Goal: Complete application form: Complete application form

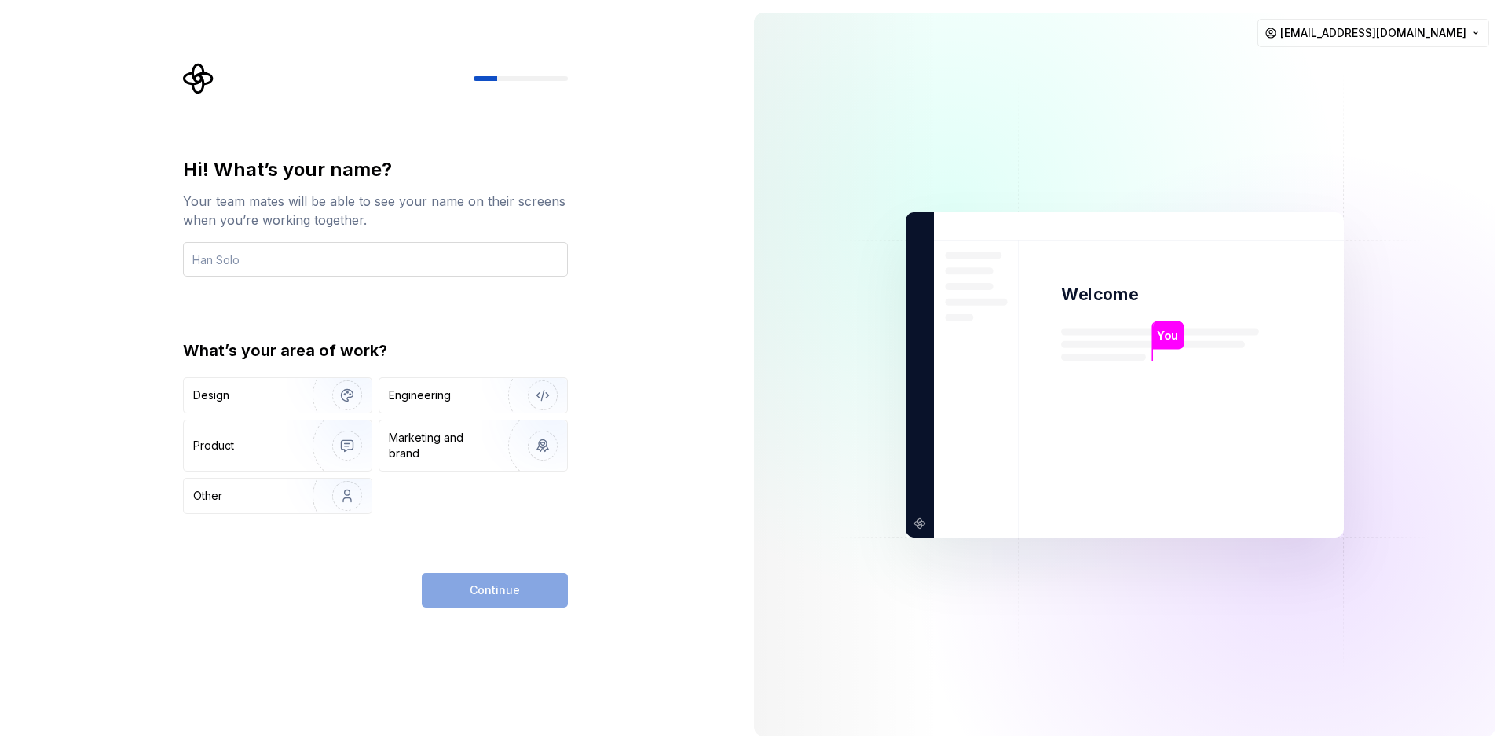
click at [327, 256] on input "text" at bounding box center [375, 259] width 385 height 35
type input "[PERSON_NAME]"
click at [270, 434] on div "Product" at bounding box center [278, 445] width 188 height 50
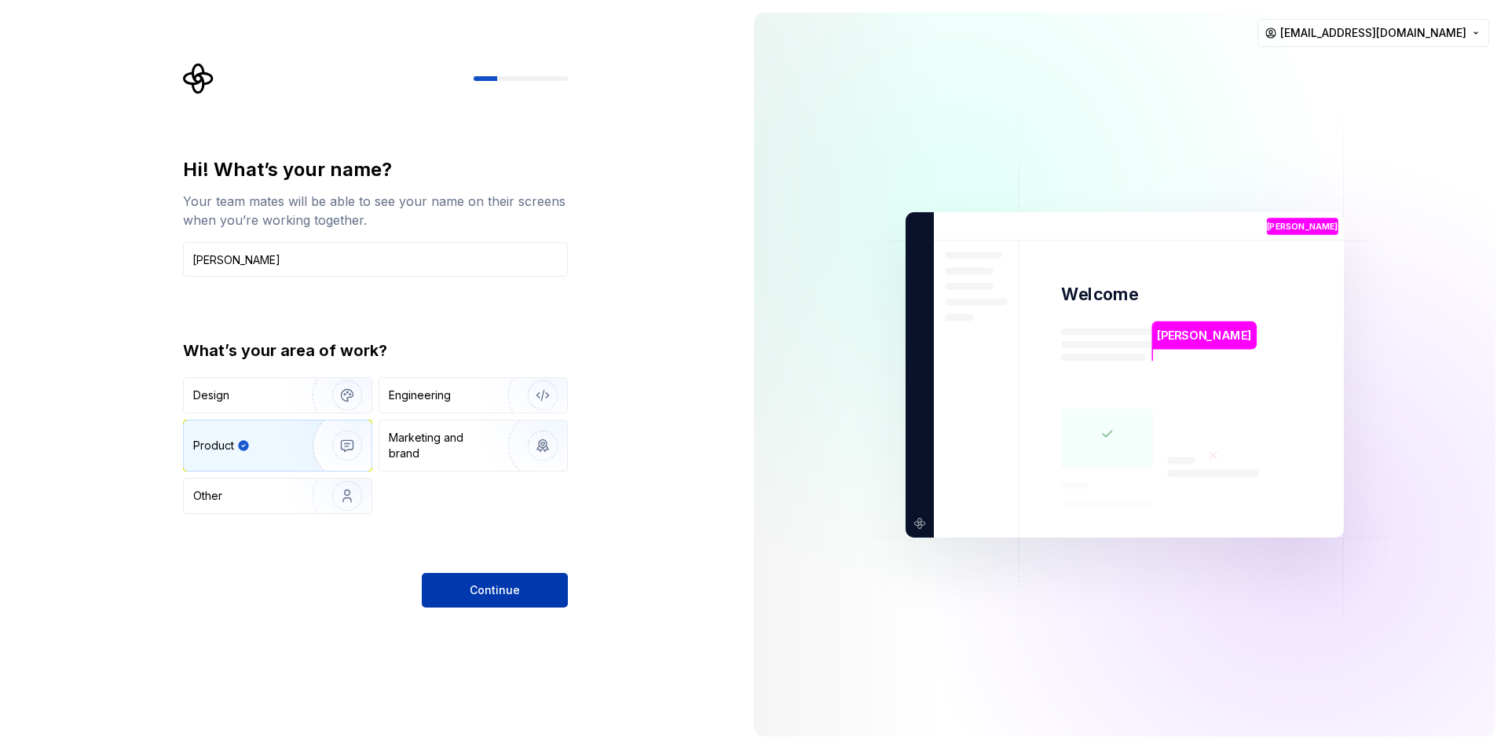
click at [499, 589] on span "Continue" at bounding box center [495, 590] width 50 height 16
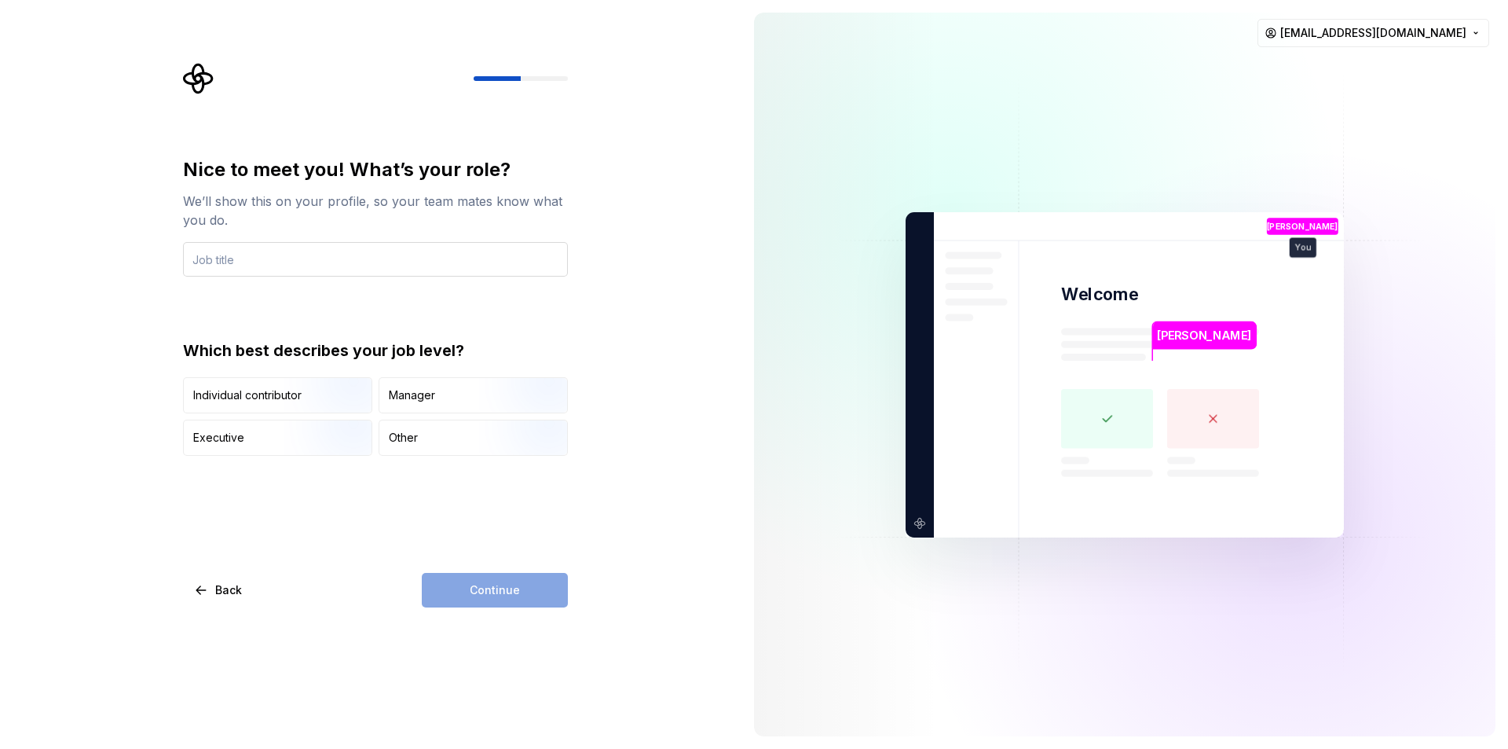
click at [315, 246] on input "text" at bounding box center [375, 259] width 385 height 35
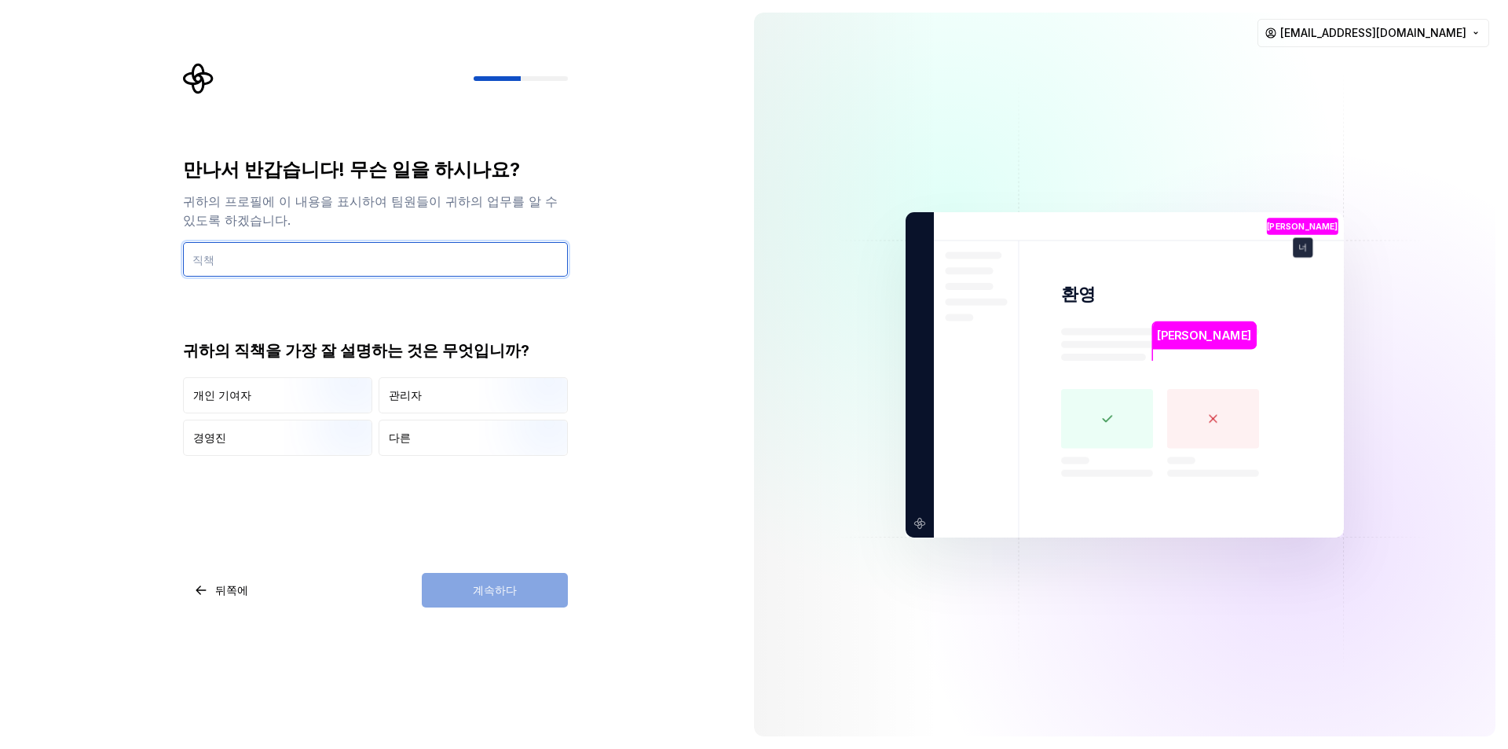
click at [297, 269] on input "text" at bounding box center [375, 259] width 385 height 35
type input "programing"
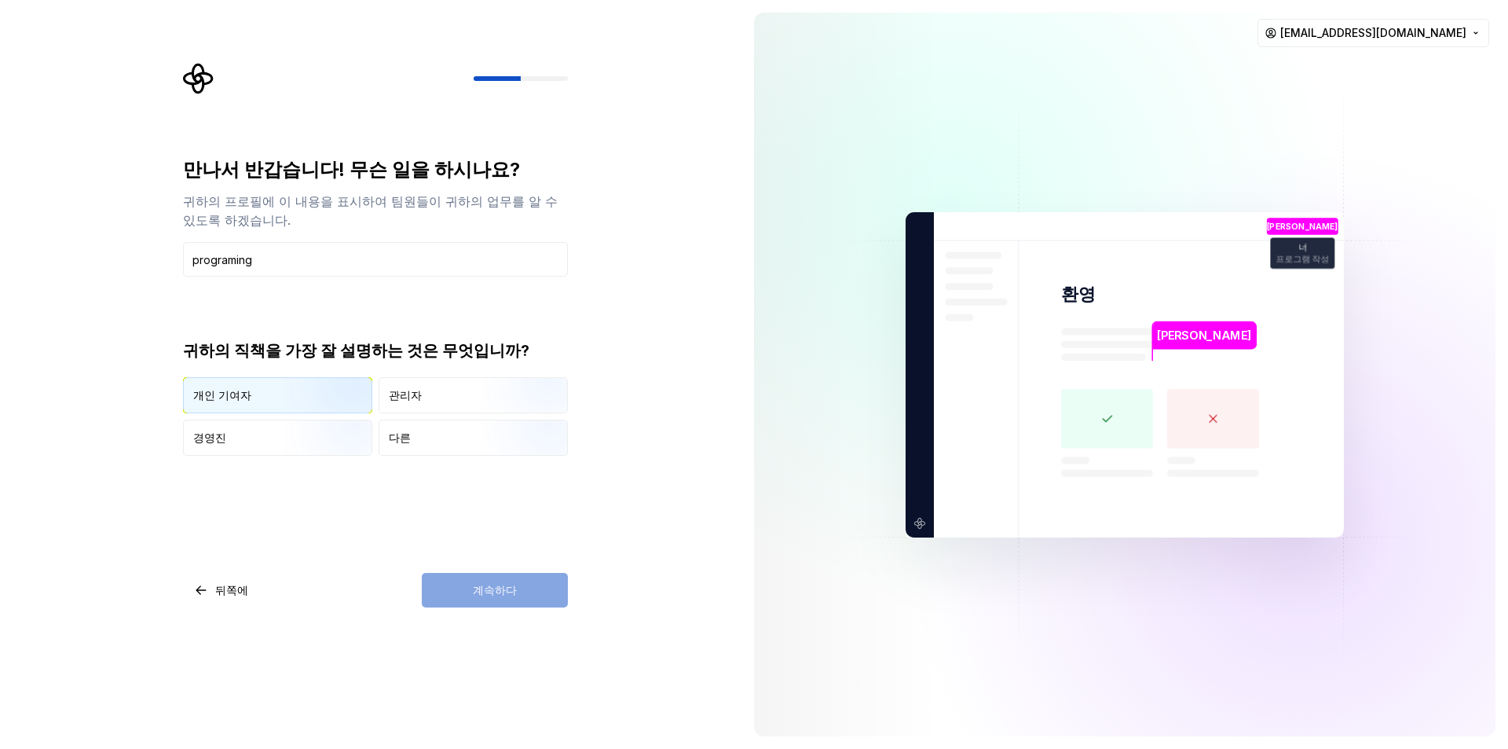
click at [293, 382] on img "button" at bounding box center [334, 414] width 101 height 105
click at [507, 592] on font "계속하다" at bounding box center [495, 589] width 44 height 13
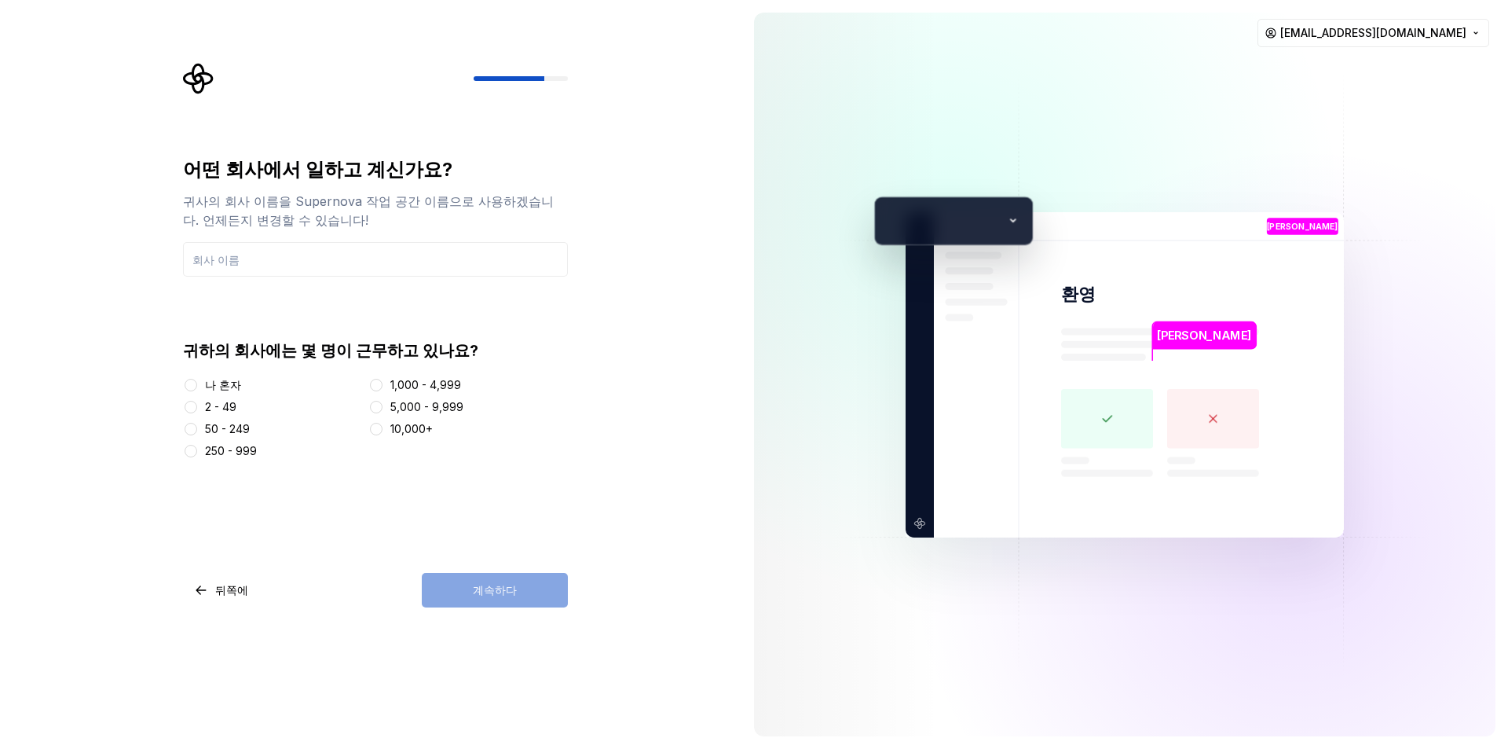
click at [222, 404] on font "2 - 49" at bounding box center [220, 406] width 31 height 13
click at [197, 404] on button "2 - 49" at bounding box center [191, 407] width 13 height 13
